Goal: Information Seeking & Learning: Find specific fact

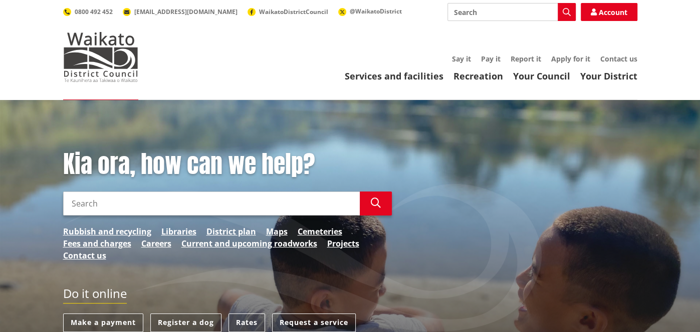
click at [194, 203] on input "Search" at bounding box center [211, 204] width 296 height 24
type input "blueprint [GEOGRAPHIC_DATA]"
click at [367, 208] on button "Search" at bounding box center [376, 204] width 32 height 24
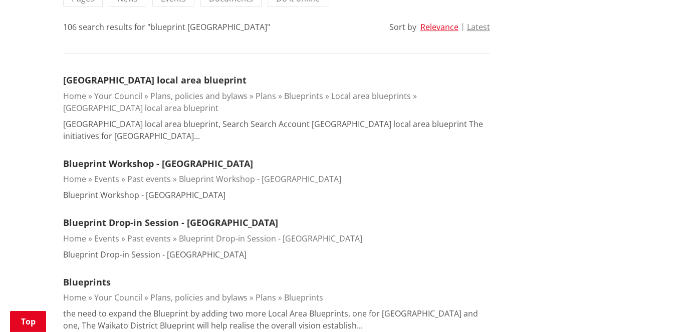
scroll to position [260, 0]
click at [187, 77] on link "[GEOGRAPHIC_DATA] local area blueprint" at bounding box center [154, 80] width 183 height 12
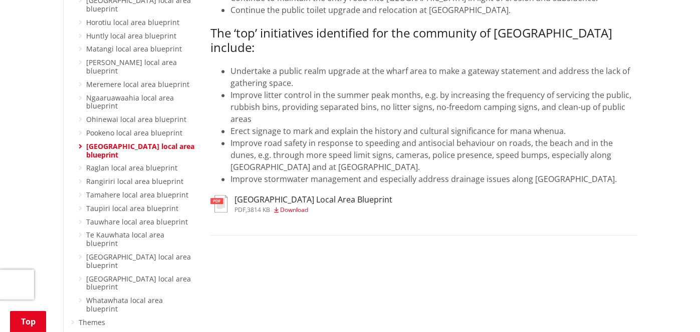
scroll to position [320, 0]
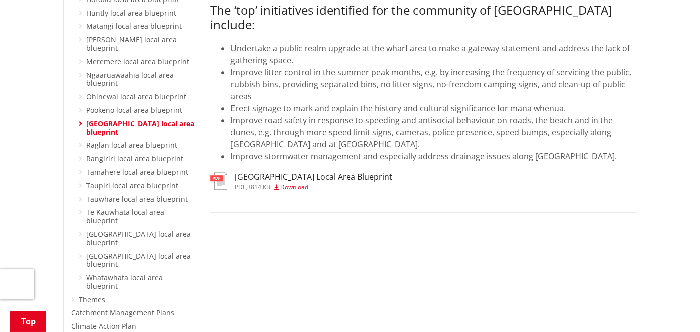
click at [271, 173] on h3 "[GEOGRAPHIC_DATA] Local Area Blueprint" at bounding box center [313, 178] width 158 height 10
